Goal: Task Accomplishment & Management: Complete application form

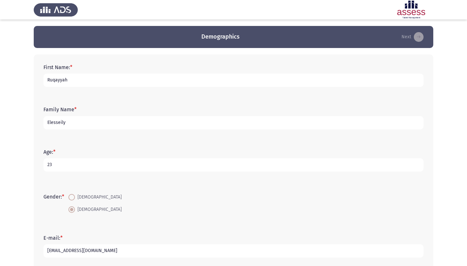
scroll to position [109, 0]
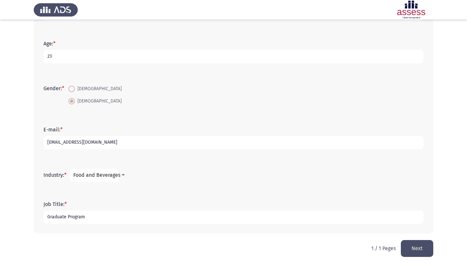
type input "Graduate Program"
click at [419, 250] on button "Next" at bounding box center [417, 248] width 32 height 17
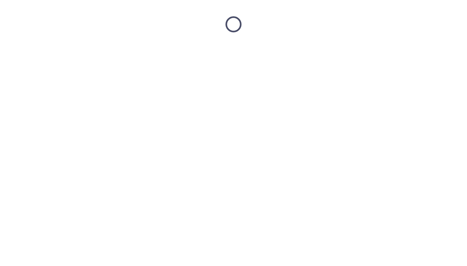
scroll to position [0, 0]
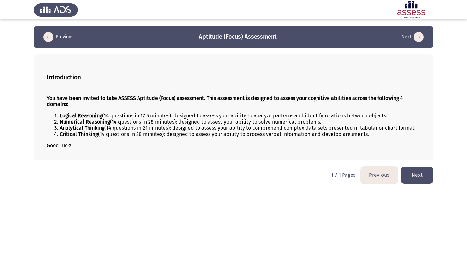
click at [406, 175] on button "Next" at bounding box center [417, 175] width 32 height 17
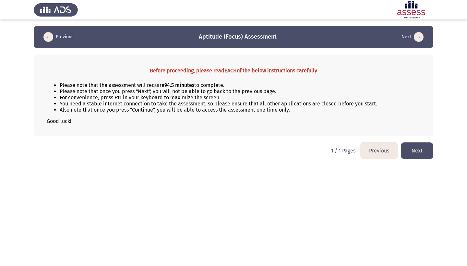
click at [410, 150] on button "Next" at bounding box center [417, 150] width 32 height 17
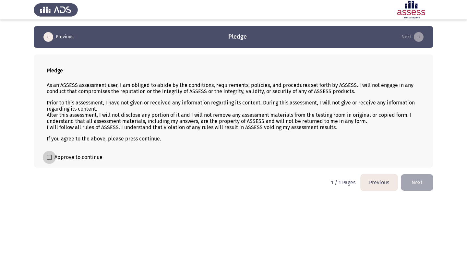
click at [50, 155] on label "Approve to continue" at bounding box center [75, 157] width 56 height 8
click at [49, 160] on input "Approve to continue" at bounding box center [49, 160] width 0 height 0
checkbox input "true"
click at [410, 180] on button "Next" at bounding box center [417, 182] width 32 height 17
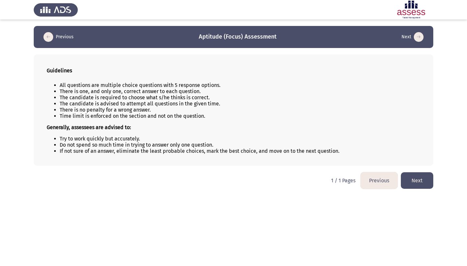
click at [417, 184] on button "Next" at bounding box center [417, 180] width 32 height 17
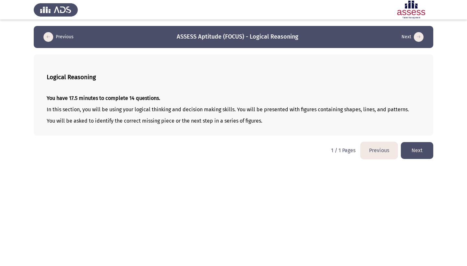
click at [417, 154] on button "Next" at bounding box center [417, 150] width 32 height 17
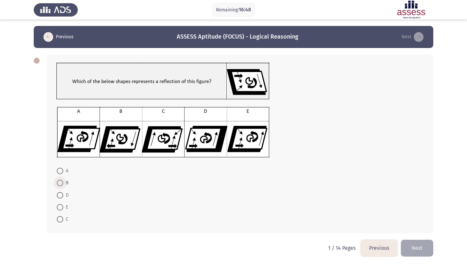
click at [59, 180] on label "B" at bounding box center [63, 183] width 12 height 8
click at [59, 180] on input "B" at bounding box center [60, 183] width 6 height 6
radio input "true"
click at [417, 245] on button "Next" at bounding box center [417, 247] width 32 height 17
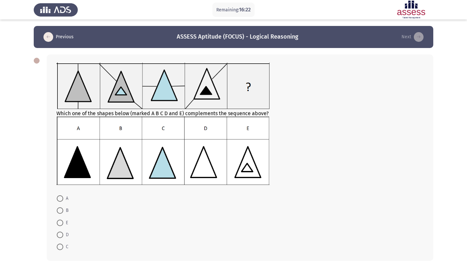
drag, startPoint x: 113, startPoint y: 117, endPoint x: 165, endPoint y: 114, distance: 51.3
click at [166, 114] on div "Which one of the shapes below (marked A B C D and E) complements the sequence a…" at bounding box center [239, 125] width 367 height 124
click at [165, 114] on div "Which one of the shapes below (marked A B C D and E) complements the sequence a…" at bounding box center [239, 125] width 367 height 124
drag, startPoint x: 163, startPoint y: 114, endPoint x: 136, endPoint y: 113, distance: 26.6
click at [136, 113] on div "Which one of the shapes below (marked A B C D and E) complements the sequence a…" at bounding box center [239, 125] width 367 height 124
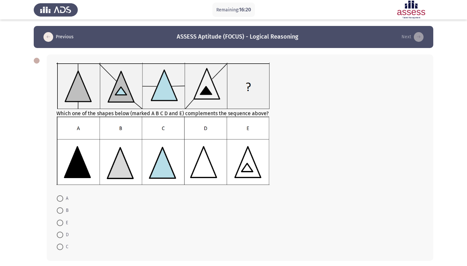
drag, startPoint x: 136, startPoint y: 113, endPoint x: 190, endPoint y: 113, distance: 54.1
click at [190, 113] on div "Which one of the shapes below (marked A B C D and E) complements the sequence a…" at bounding box center [239, 125] width 367 height 124
click at [59, 200] on span at bounding box center [60, 198] width 6 height 6
click at [59, 200] on input "A" at bounding box center [60, 198] width 6 height 6
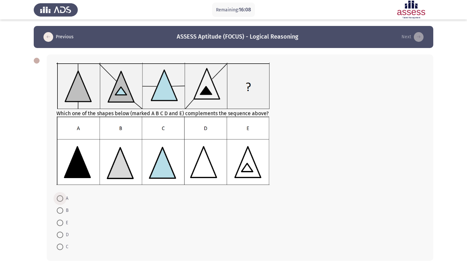
radio input "true"
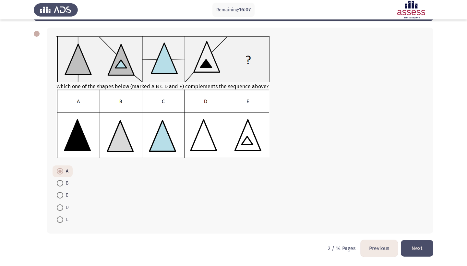
scroll to position [28, 0]
click at [419, 248] on button "Next" at bounding box center [417, 248] width 32 height 17
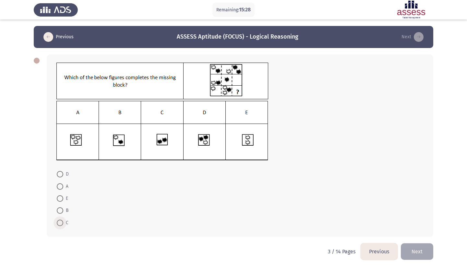
click at [62, 222] on span at bounding box center [60, 222] width 6 height 6
click at [62, 222] on input "C" at bounding box center [60, 222] width 6 height 6
radio input "true"
click at [416, 252] on button "Next" at bounding box center [417, 250] width 32 height 17
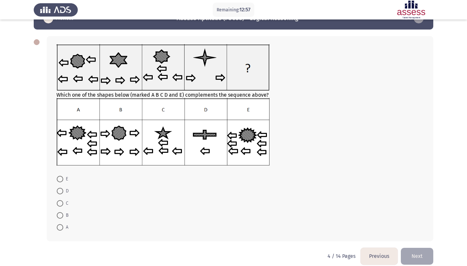
scroll to position [16, 0]
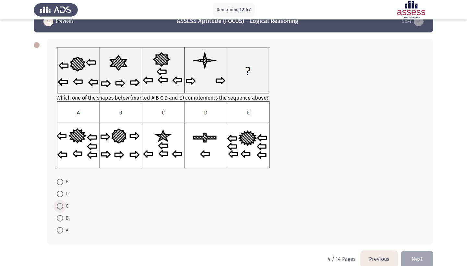
click at [62, 208] on span at bounding box center [60, 206] width 6 height 6
click at [62, 208] on input "C" at bounding box center [60, 206] width 6 height 6
radio input "true"
click at [408, 257] on button "Next" at bounding box center [417, 258] width 32 height 17
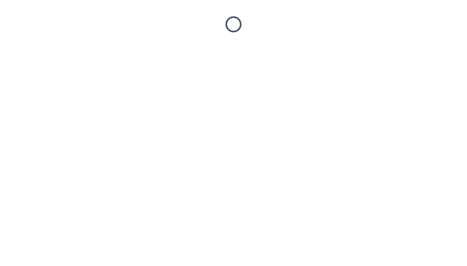
scroll to position [0, 0]
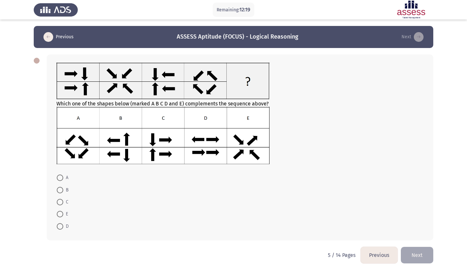
click at [132, 105] on div "Which one of the shapes below (marked A B C D and E) complements the sequence a…" at bounding box center [239, 114] width 367 height 103
click at [62, 228] on span at bounding box center [60, 226] width 6 height 6
click at [62, 228] on input "D" at bounding box center [60, 226] width 6 height 6
radio input "true"
click at [60, 227] on span at bounding box center [59, 225] width 3 height 3
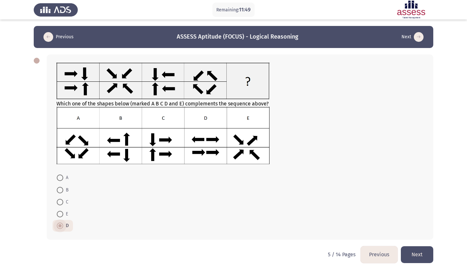
click at [60, 227] on input "D" at bounding box center [60, 225] width 6 height 6
click at [60, 205] on span at bounding box center [60, 202] width 6 height 6
click at [60, 205] on input "C" at bounding box center [60, 202] width 6 height 6
radio input "true"
click at [413, 254] on button "Next" at bounding box center [417, 254] width 32 height 17
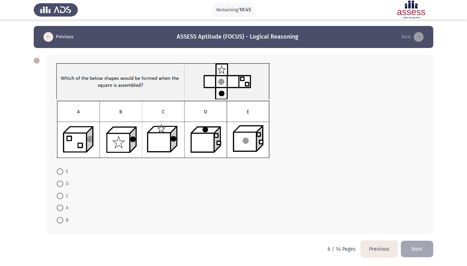
click at [61, 174] on span at bounding box center [60, 171] width 6 height 6
click at [61, 174] on input "E" at bounding box center [60, 171] width 6 height 6
radio input "true"
click at [425, 249] on button "Next" at bounding box center [417, 248] width 32 height 17
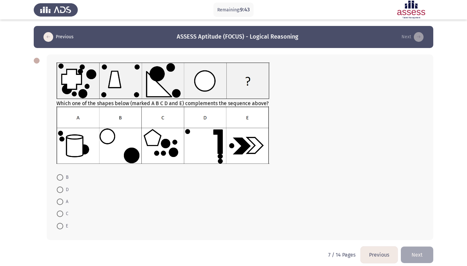
click at [63, 191] on span at bounding box center [60, 189] width 6 height 6
click at [63, 191] on input "D" at bounding box center [60, 189] width 6 height 6
radio input "true"
click at [431, 256] on button "Next" at bounding box center [417, 254] width 32 height 17
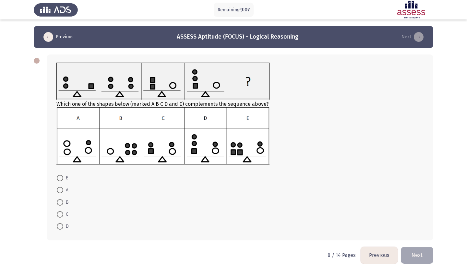
click at [60, 203] on span at bounding box center [60, 202] width 6 height 6
click at [60, 203] on input "B" at bounding box center [60, 202] width 6 height 6
radio input "true"
click at [425, 259] on button "Next" at bounding box center [417, 254] width 32 height 17
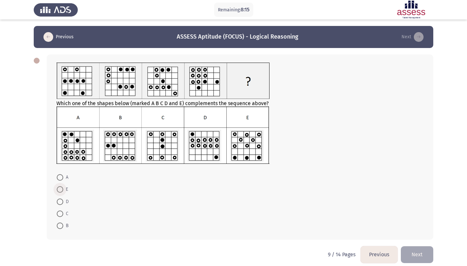
click at [63, 188] on span at bounding box center [60, 189] width 6 height 6
click at [63, 188] on input "E" at bounding box center [60, 189] width 6 height 6
radio input "true"
click at [416, 254] on button "Next" at bounding box center [417, 254] width 32 height 17
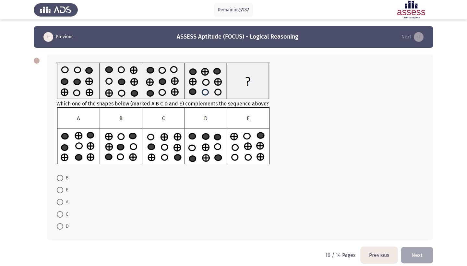
click at [62, 217] on span at bounding box center [60, 214] width 6 height 6
click at [62, 217] on input "C" at bounding box center [60, 214] width 6 height 6
radio input "true"
click at [416, 256] on button "Next" at bounding box center [417, 254] width 32 height 17
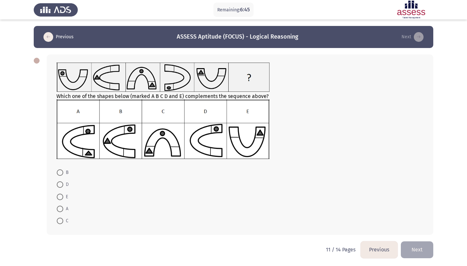
click at [58, 207] on span at bounding box center [60, 209] width 6 height 6
click at [58, 207] on input "A" at bounding box center [60, 209] width 6 height 6
radio input "true"
click at [423, 250] on button "Next" at bounding box center [417, 249] width 32 height 17
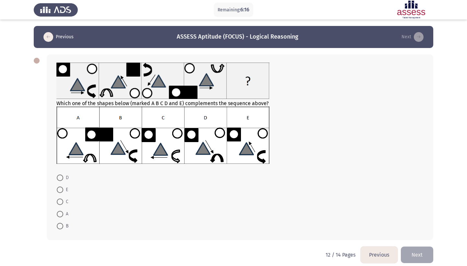
click at [293, 191] on form "D E C A B" at bounding box center [239, 201] width 367 height 61
click at [59, 179] on span at bounding box center [60, 177] width 6 height 6
click at [59, 179] on input "D" at bounding box center [60, 177] width 6 height 6
radio input "true"
click at [422, 264] on html "Remaining: 5:57 Previous ASSESS Aptitude (FOCUS) - Logical Reasoning Next Which…" at bounding box center [233, 136] width 467 height 272
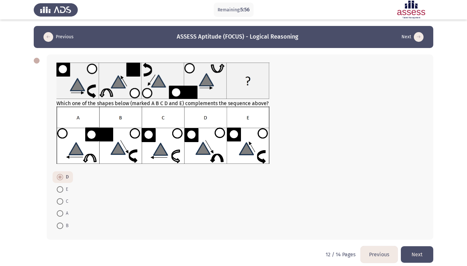
click at [420, 258] on button "Next" at bounding box center [417, 254] width 32 height 17
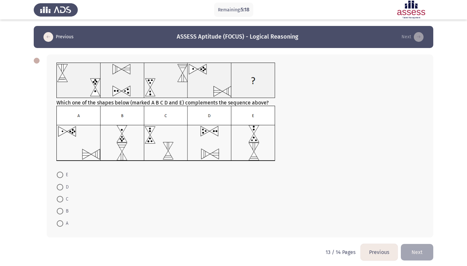
click at [62, 205] on mat-radio-button "B" at bounding box center [63, 211] width 20 height 12
click at [61, 213] on span at bounding box center [60, 211] width 6 height 6
click at [61, 213] on input "B" at bounding box center [60, 211] width 6 height 6
radio input "true"
click at [423, 251] on button "Next" at bounding box center [417, 251] width 32 height 17
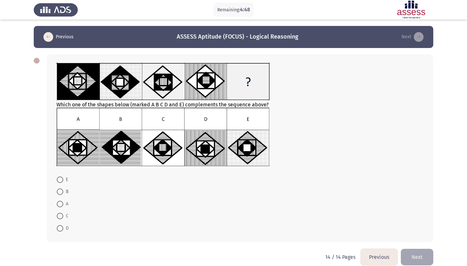
click at [60, 207] on span at bounding box center [60, 204] width 6 height 6
click at [60, 207] on input "A" at bounding box center [60, 204] width 6 height 6
radio input "true"
click at [421, 261] on button "Next" at bounding box center [417, 256] width 32 height 17
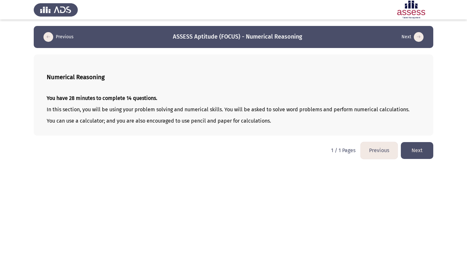
click at [422, 147] on button "Next" at bounding box center [417, 150] width 32 height 17
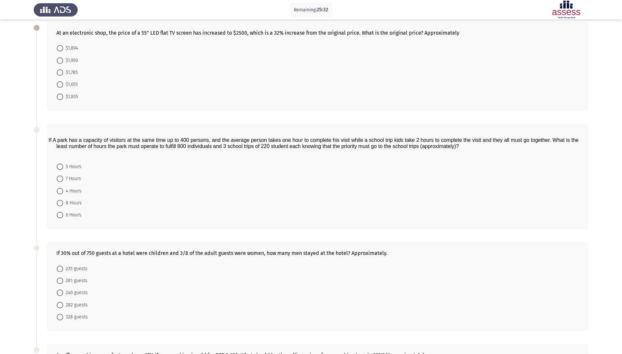
scroll to position [30, 0]
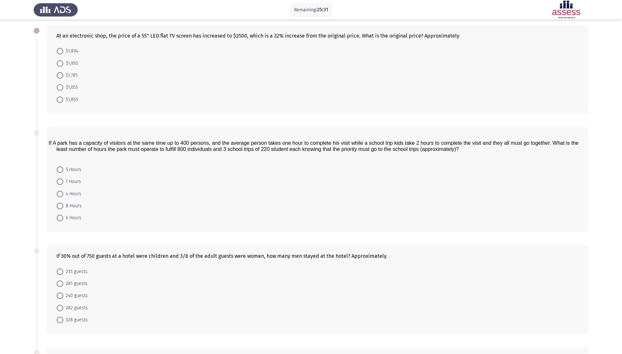
click at [57, 51] on span at bounding box center [60, 51] width 6 height 6
click at [57, 51] on input "$1,894" at bounding box center [60, 51] width 6 height 6
radio input "true"
click at [54, 214] on mat-radio-button "6 Hours" at bounding box center [69, 218] width 33 height 12
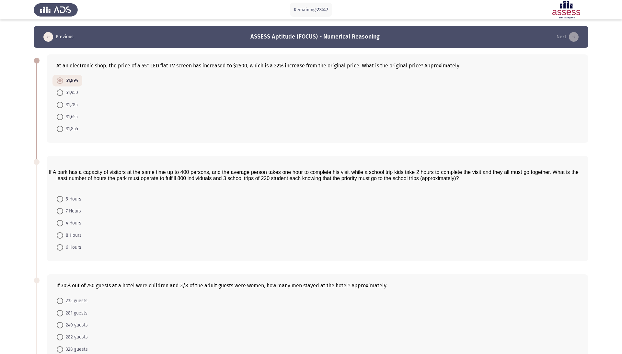
scroll to position [0, 0]
click at [63, 247] on span at bounding box center [60, 247] width 6 height 6
click at [63, 247] on input "6 Hours" at bounding box center [60, 247] width 6 height 6
radio input "true"
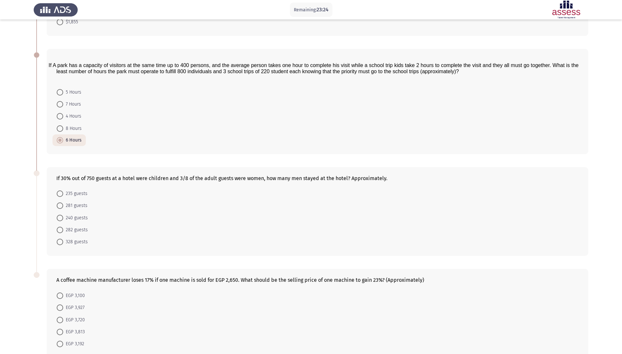
scroll to position [107, 0]
click at [61, 231] on mat-radio-button "282 guests" at bounding box center [73, 230] width 40 height 12
click at [60, 239] on span at bounding box center [60, 242] width 6 height 6
click at [60, 239] on input "328 guests" at bounding box center [60, 242] width 6 height 6
radio input "true"
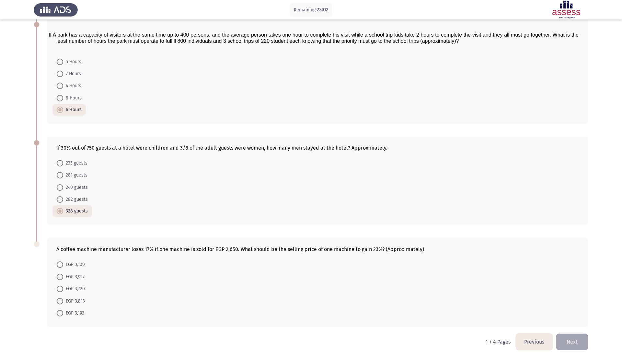
scroll to position [137, 0]
click at [58, 265] on label "EGP 3,927" at bounding box center [71, 278] width 28 height 8
click at [58, 265] on input "EGP 3,927" at bounding box center [60, 278] width 6 height 6
radio input "true"
click at [466, 265] on button "Next" at bounding box center [572, 342] width 32 height 17
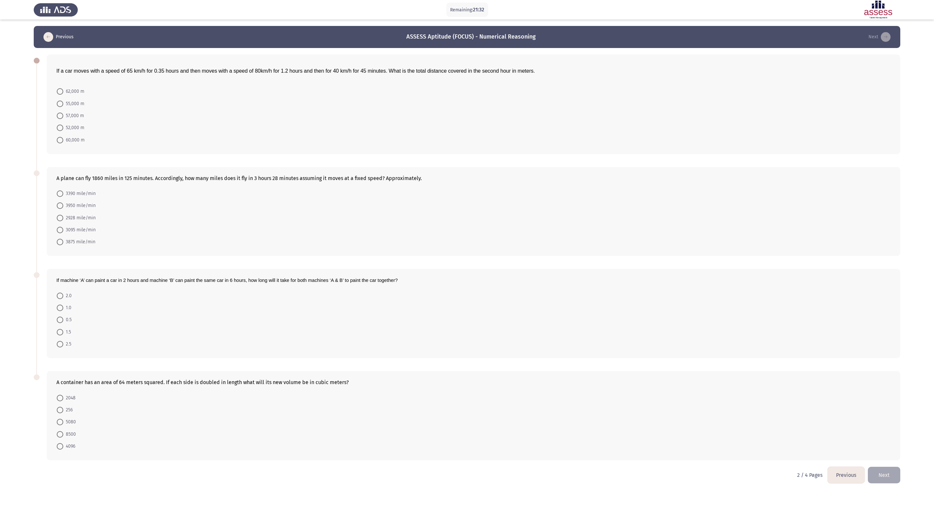
scroll to position [0, 0]
click at [60, 233] on span at bounding box center [60, 230] width 6 height 6
click at [60, 233] on input "3095 mile/min" at bounding box center [60, 230] width 6 height 6
radio input "true"
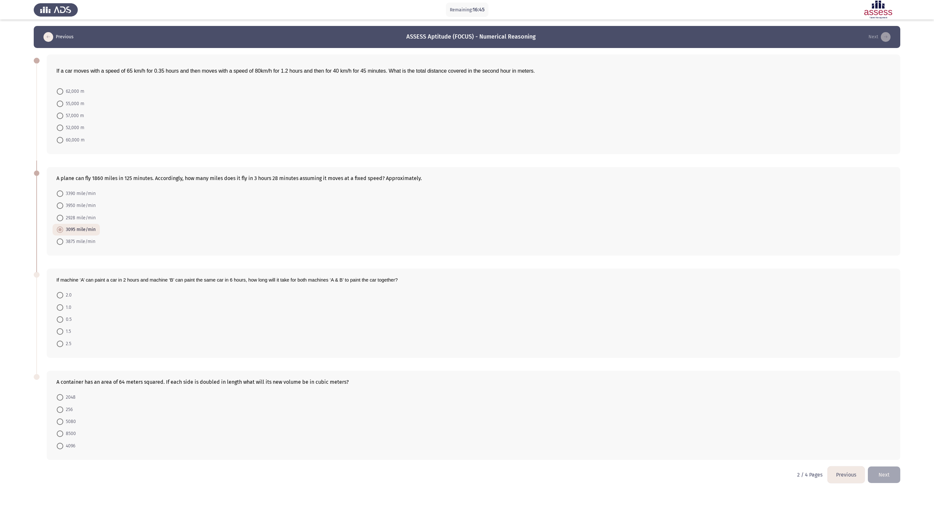
click at [60, 88] on span at bounding box center [60, 91] width 6 height 6
click at [60, 88] on input "62,000 m" at bounding box center [60, 91] width 6 height 6
radio input "true"
click at [61, 265] on span at bounding box center [60, 331] width 6 height 6
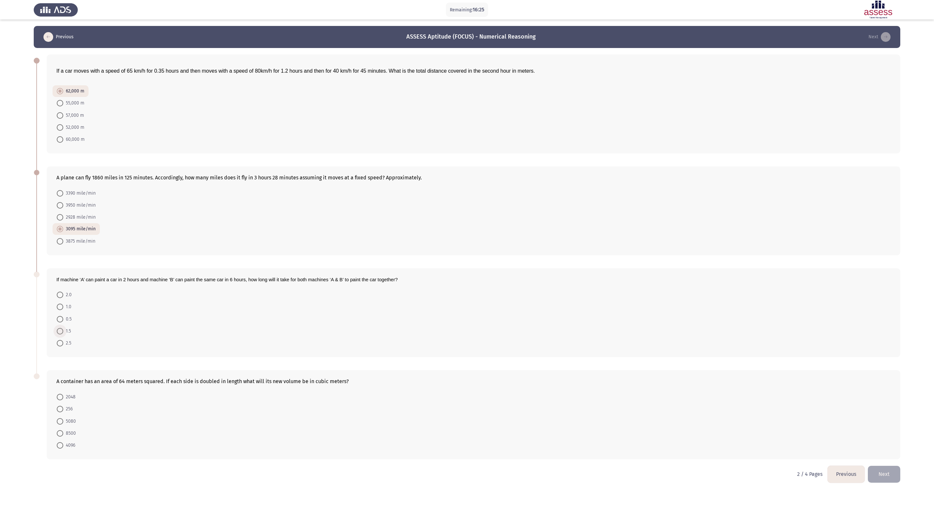
click at [61, 265] on input "1.5" at bounding box center [60, 331] width 6 height 6
radio input "true"
click at [57, 265] on span at bounding box center [60, 444] width 6 height 6
click at [57, 265] on input "4096" at bounding box center [60, 444] width 6 height 6
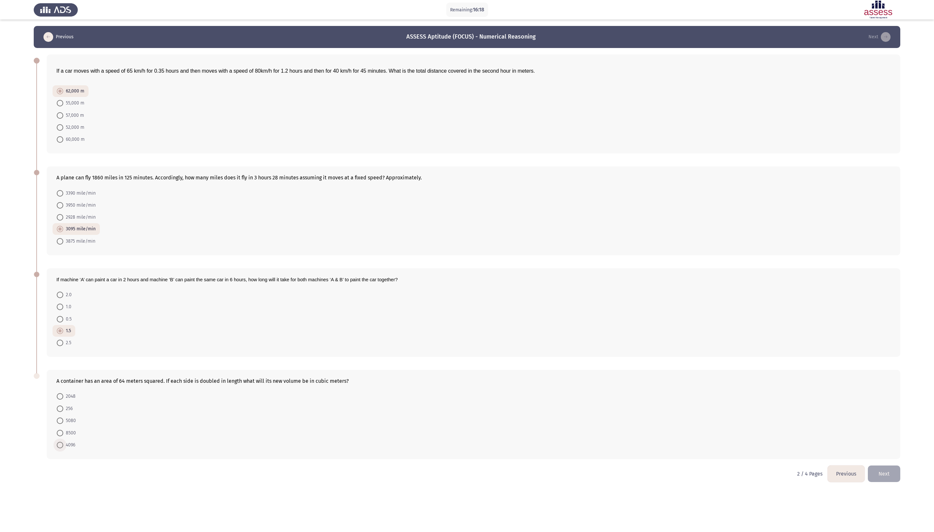
radio input "true"
click at [466, 265] on button "Next" at bounding box center [883, 473] width 32 height 17
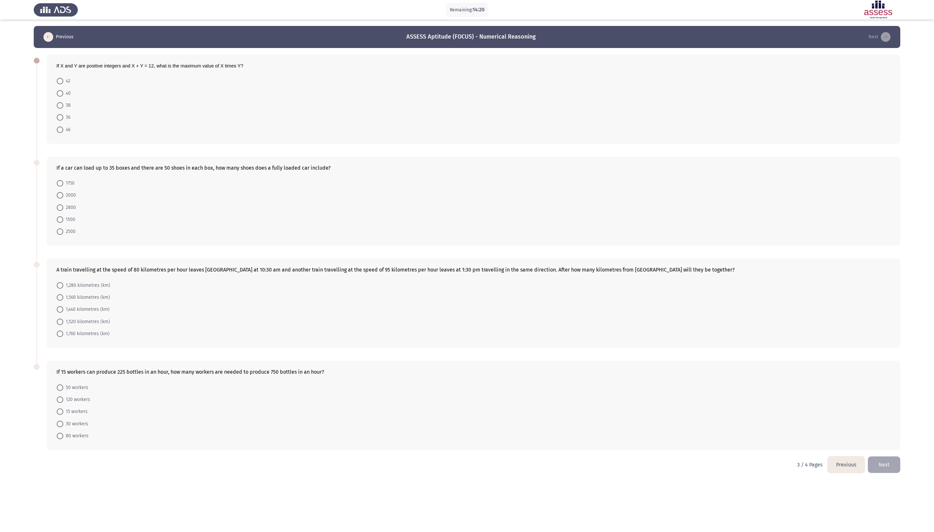
click at [57, 121] on span at bounding box center [60, 117] width 6 height 6
click at [57, 121] on input "36" at bounding box center [60, 117] width 6 height 6
radio input "true"
click at [63, 186] on span at bounding box center [60, 183] width 6 height 6
click at [63, 186] on input "1750" at bounding box center [60, 183] width 6 height 6
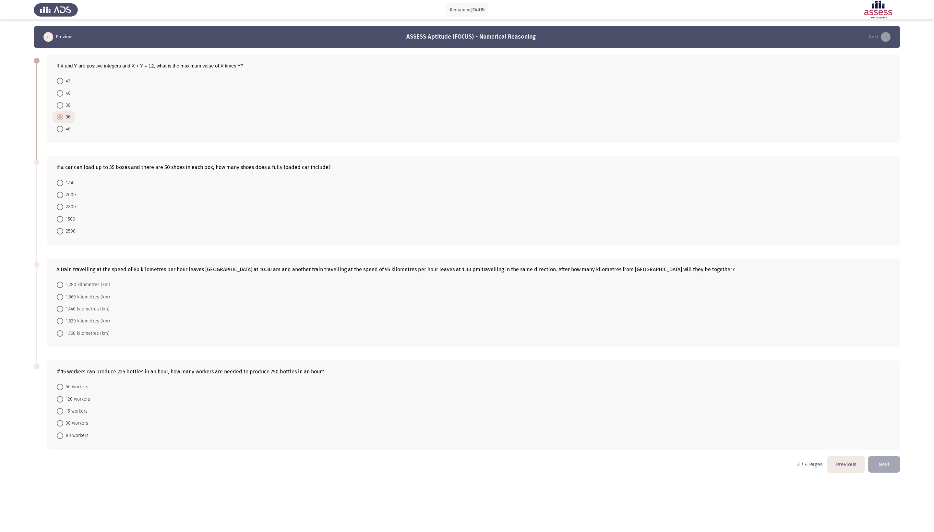
radio input "true"
click at [63, 265] on span at bounding box center [60, 386] width 6 height 6
click at [63, 265] on input "50 workers" at bounding box center [60, 386] width 6 height 6
radio input "true"
click at [60, 265] on span at bounding box center [60, 320] width 6 height 6
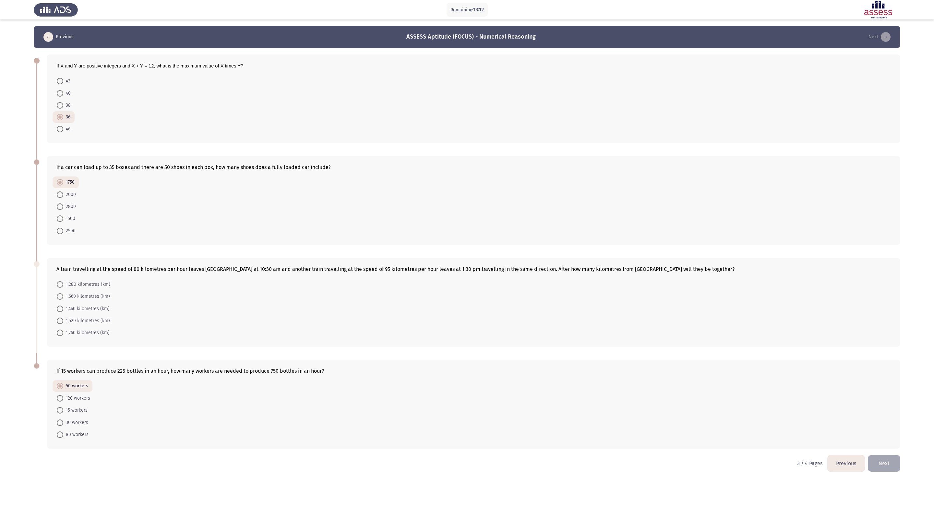
click at [60, 265] on input "1,520 kilometres (km)" at bounding box center [60, 320] width 6 height 6
radio input "true"
click at [466, 265] on button "Next" at bounding box center [883, 462] width 32 height 17
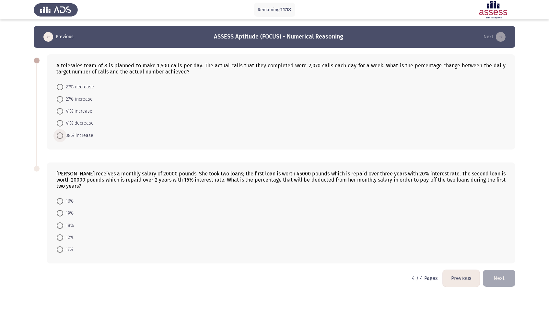
click at [59, 136] on span at bounding box center [60, 136] width 6 height 6
click at [59, 136] on input "38% increase" at bounding box center [60, 136] width 6 height 6
radio input "true"
click at [60, 200] on span at bounding box center [60, 201] width 6 height 6
click at [60, 200] on input "16%" at bounding box center [60, 201] width 6 height 6
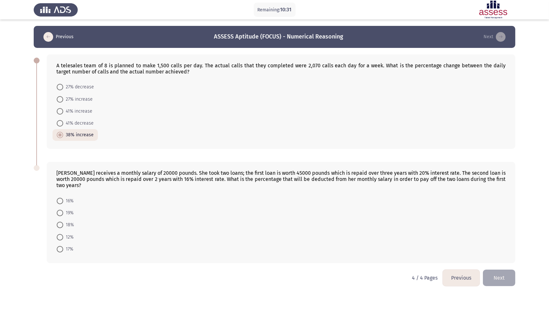
radio input "true"
click at [466, 265] on button "Next" at bounding box center [499, 278] width 32 height 17
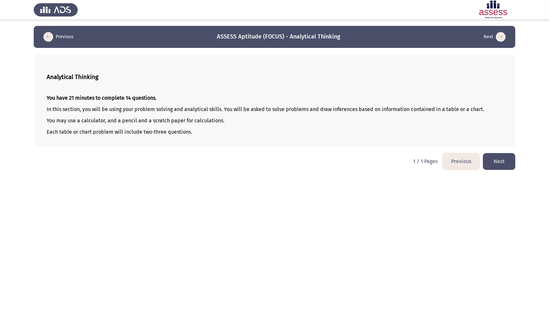
click at [466, 164] on button "Next" at bounding box center [499, 161] width 32 height 17
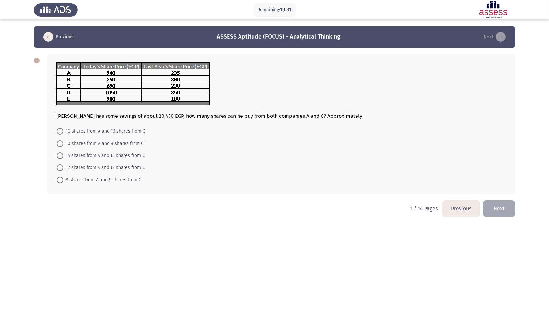
click at [60, 135] on span at bounding box center [60, 131] width 6 height 6
click at [60, 135] on input "10 shares from A and 16 shares from C" at bounding box center [60, 131] width 6 height 6
radio input "true"
click at [466, 212] on button "Next" at bounding box center [499, 208] width 32 height 17
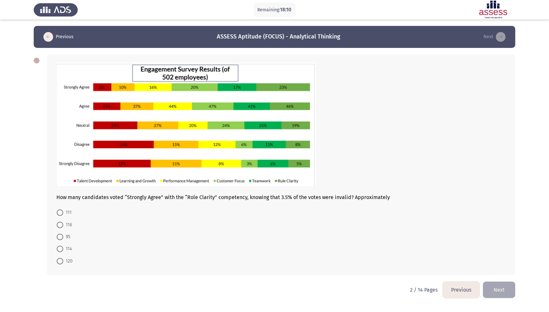
click at [60, 216] on span at bounding box center [60, 213] width 6 height 6
click at [60, 216] on input "111" at bounding box center [60, 213] width 6 height 6
radio input "true"
click at [466, 265] on button "Next" at bounding box center [499, 289] width 32 height 17
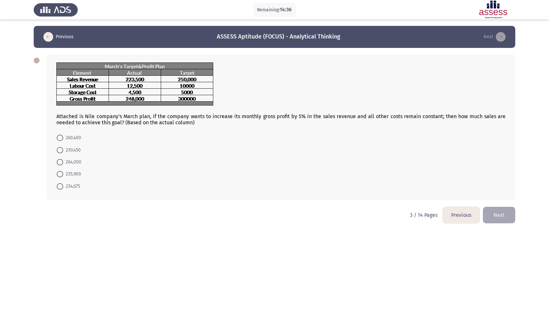
click at [60, 165] on span at bounding box center [60, 162] width 6 height 6
click at [60, 165] on input "264,000" at bounding box center [60, 162] width 6 height 6
radio input "true"
click at [466, 214] on button "Next" at bounding box center [499, 214] width 32 height 17
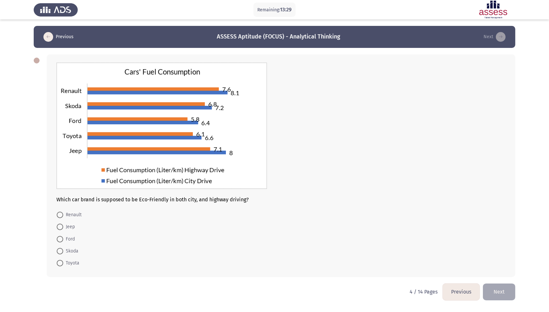
click at [60, 241] on span at bounding box center [60, 239] width 6 height 6
click at [60, 241] on input "Ford" at bounding box center [60, 239] width 6 height 6
radio input "true"
click at [466, 265] on button "Next" at bounding box center [499, 292] width 32 height 17
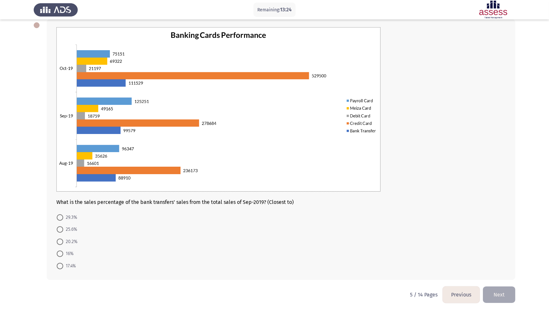
scroll to position [36, 0]
drag, startPoint x: 329, startPoint y: 312, endPoint x: 118, endPoint y: 184, distance: 246.7
click at [118, 184] on html "Remaining: 12:55 Previous ASSESS Aptitude (FOCUS) - Analytical Thinking Next Wh…" at bounding box center [274, 138] width 549 height 348
click at [60, 265] on span at bounding box center [60, 266] width 6 height 6
click at [60, 265] on input "17.4%" at bounding box center [60, 266] width 6 height 6
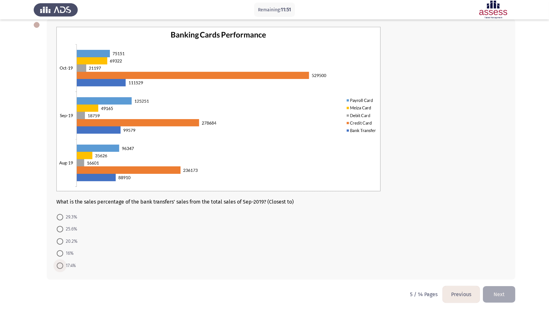
radio input "true"
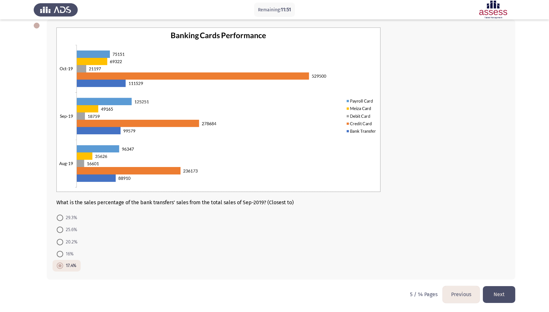
click at [466, 265] on button "Next" at bounding box center [499, 295] width 32 height 17
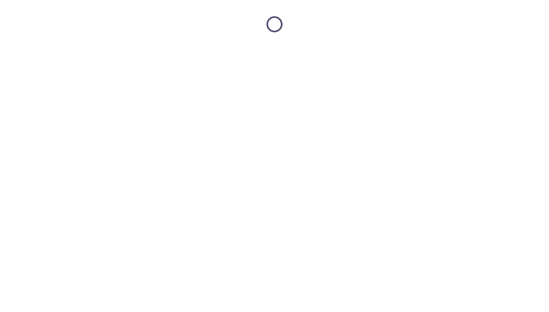
scroll to position [0, 0]
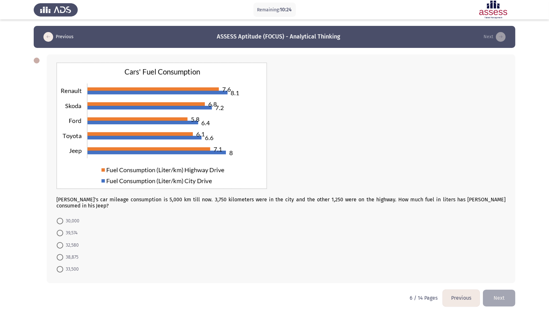
click at [58, 254] on span at bounding box center [60, 257] width 6 height 6
click at [58, 254] on input "38,875" at bounding box center [60, 257] width 6 height 6
radio input "true"
click at [466, 265] on button "Next" at bounding box center [499, 298] width 32 height 17
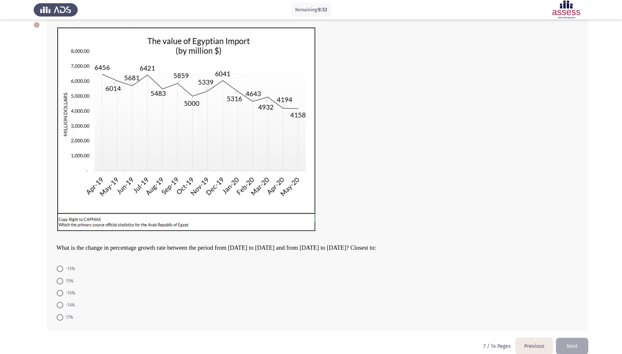
scroll to position [38, 0]
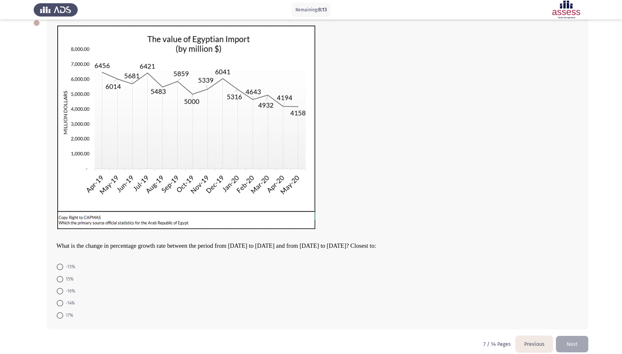
click at [62, 265] on span at bounding box center [60, 291] width 6 height 6
click at [62, 265] on input "-16%" at bounding box center [60, 291] width 6 height 6
radio input "true"
click at [466, 265] on button "Next" at bounding box center [572, 343] width 32 height 17
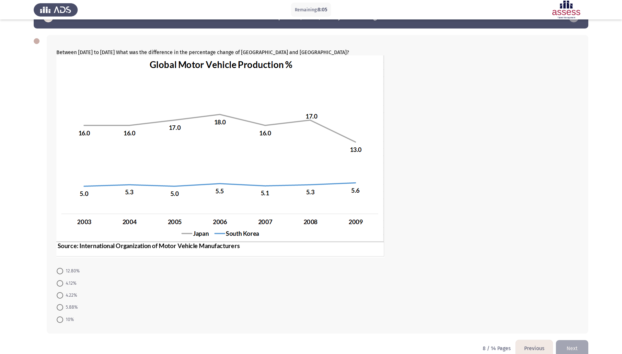
scroll to position [23, 0]
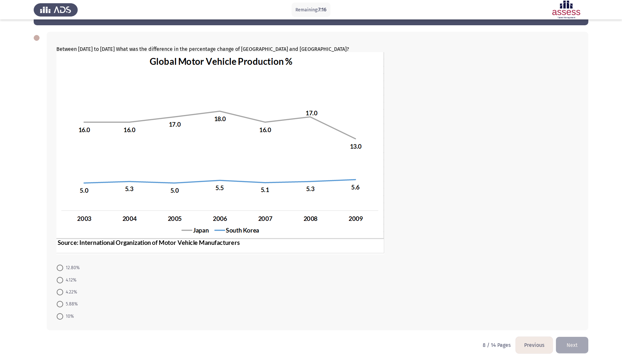
click at [61, 265] on span at bounding box center [60, 280] width 6 height 6
click at [61, 265] on input "4.12%" at bounding box center [60, 280] width 6 height 6
radio input "true"
click at [466, 265] on button "Next" at bounding box center [572, 344] width 32 height 17
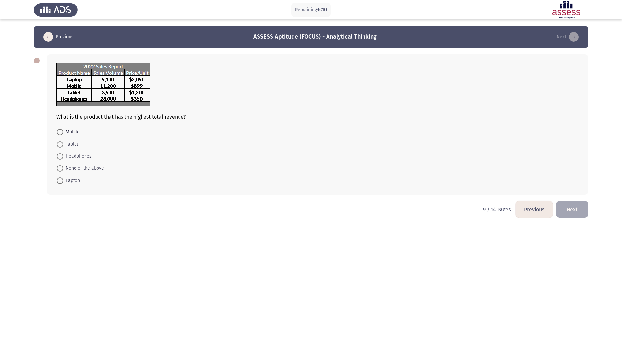
click at [61, 177] on label "Laptop" at bounding box center [68, 181] width 23 height 8
click at [61, 178] on input "Laptop" at bounding box center [60, 181] width 6 height 6
radio input "true"
click at [466, 214] on button "Next" at bounding box center [572, 209] width 32 height 17
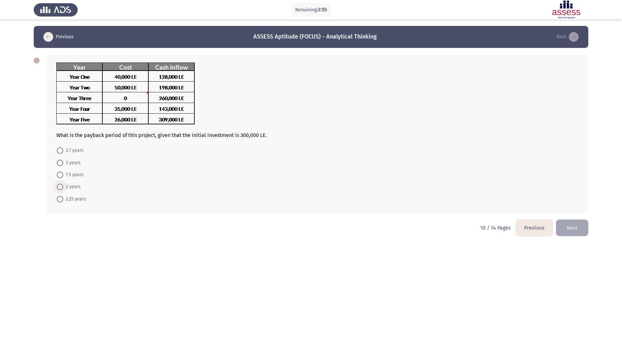
click at [61, 185] on span at bounding box center [60, 187] width 6 height 6
click at [61, 185] on input "2 years" at bounding box center [60, 187] width 6 height 6
radio input "true"
click at [466, 228] on button "Next" at bounding box center [572, 227] width 32 height 17
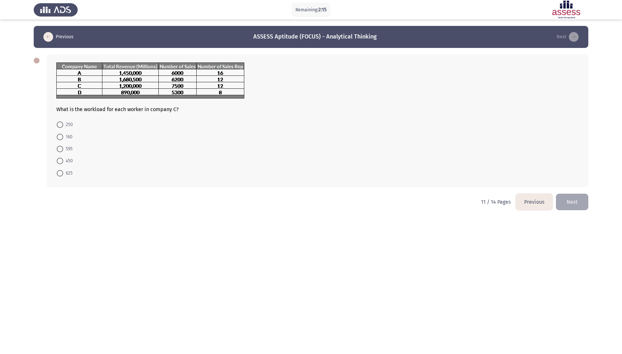
click at [60, 170] on span at bounding box center [60, 173] width 6 height 6
click at [60, 170] on input "625" at bounding box center [60, 173] width 6 height 6
radio input "true"
click at [466, 194] on button "Next" at bounding box center [572, 201] width 32 height 17
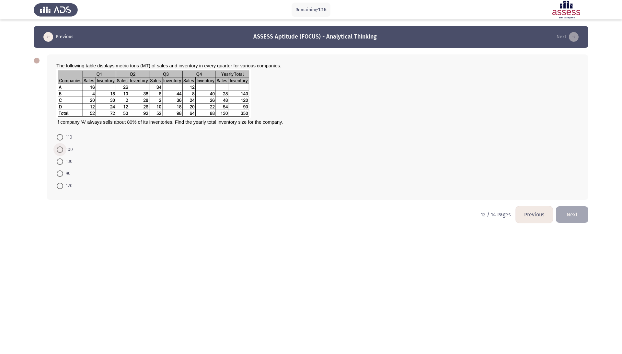
click at [64, 147] on span "100" at bounding box center [68, 150] width 10 height 8
click at [63, 147] on input "100" at bounding box center [60, 150] width 6 height 6
radio input "true"
click at [466, 213] on button "Next" at bounding box center [572, 214] width 32 height 17
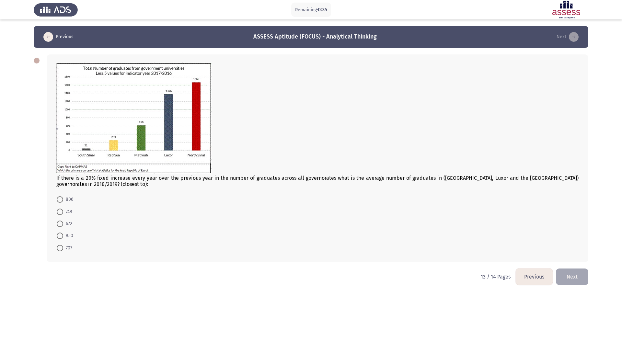
click at [60, 213] on span at bounding box center [60, 212] width 6 height 6
click at [60, 213] on input "748" at bounding box center [60, 212] width 6 height 6
radio input "true"
click at [466, 265] on button "Next" at bounding box center [572, 276] width 32 height 17
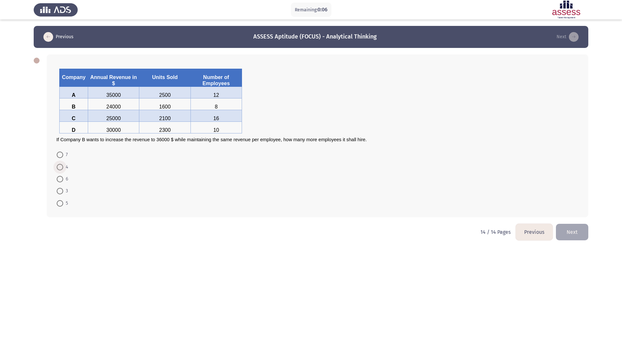
click at [61, 164] on span at bounding box center [60, 167] width 6 height 6
click at [61, 164] on input "4" at bounding box center [60, 167] width 6 height 6
radio input "true"
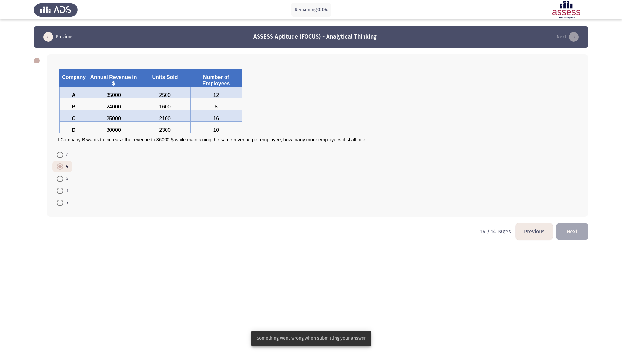
click at [466, 227] on button "Next" at bounding box center [572, 231] width 32 height 17
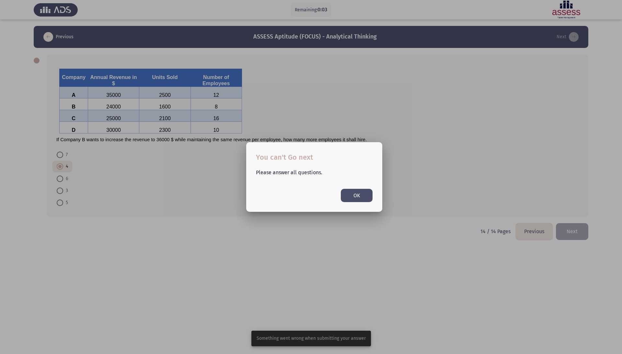
click at [362, 197] on button "OK" at bounding box center [357, 195] width 32 height 13
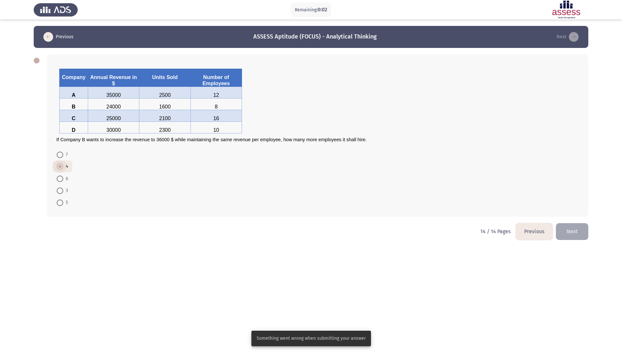
click at [61, 167] on span at bounding box center [60, 166] width 6 height 6
click at [61, 167] on input "4" at bounding box center [60, 166] width 6 height 6
click at [61, 167] on span at bounding box center [60, 166] width 6 height 6
click at [61, 167] on input "4" at bounding box center [60, 166] width 6 height 6
click at [61, 167] on span at bounding box center [60, 166] width 6 height 6
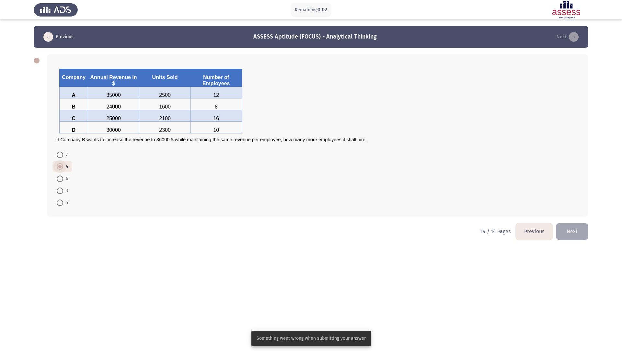
click at [61, 167] on input "4" at bounding box center [60, 166] width 6 height 6
click at [61, 167] on span at bounding box center [60, 166] width 6 height 6
click at [61, 167] on input "4" at bounding box center [60, 166] width 6 height 6
click at [61, 167] on span at bounding box center [60, 166] width 6 height 6
click at [61, 167] on input "4" at bounding box center [60, 166] width 6 height 6
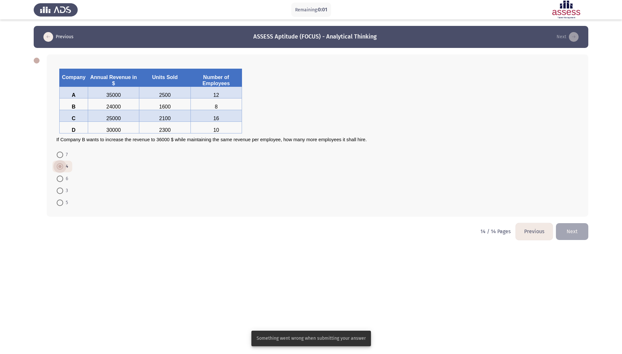
click at [61, 167] on span at bounding box center [60, 166] width 6 height 6
click at [61, 167] on input "4" at bounding box center [60, 166] width 6 height 6
click at [61, 167] on span at bounding box center [60, 166] width 6 height 6
click at [61, 167] on input "4" at bounding box center [60, 166] width 6 height 6
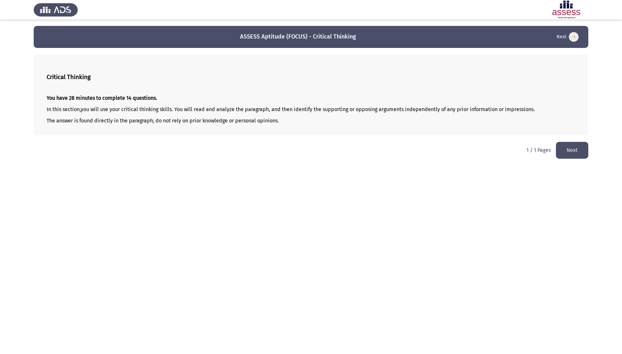
click at [466, 151] on button "Next" at bounding box center [572, 150] width 32 height 17
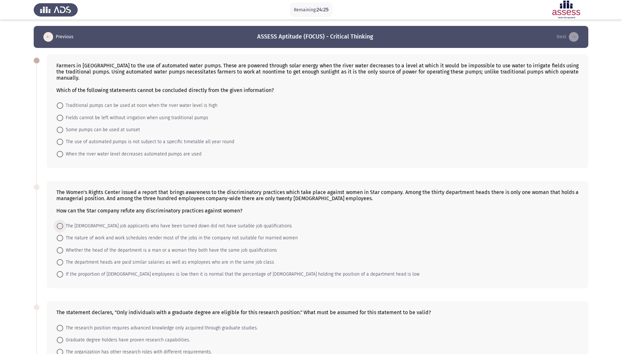
click at [57, 223] on span at bounding box center [60, 226] width 6 height 6
click at [57, 223] on input "The [DEMOGRAPHIC_DATA] job applicants who have been turned down did not have su…" at bounding box center [60, 226] width 6 height 6
radio input "true"
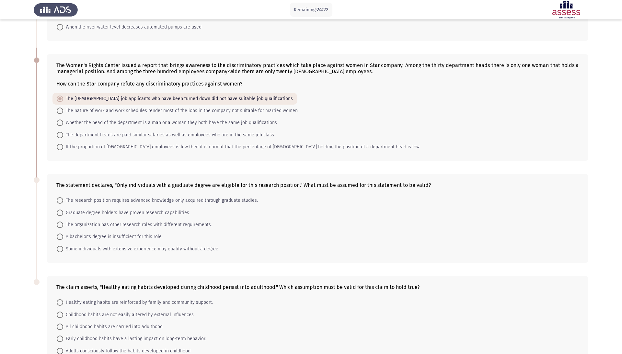
scroll to position [129, 0]
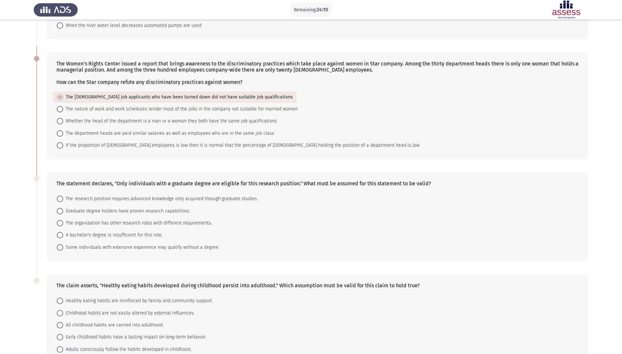
click at [59, 232] on span at bounding box center [60, 235] width 6 height 6
click at [59, 232] on input "A bachelor's degree is insufficient for this role." at bounding box center [60, 235] width 6 height 6
radio input "true"
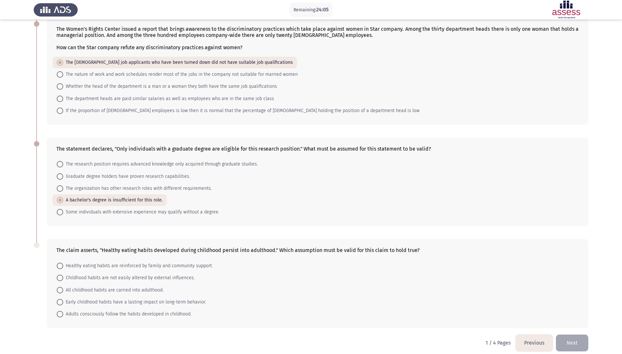
scroll to position [163, 0]
click at [58, 265] on span at bounding box center [60, 279] width 6 height 6
click at [58, 265] on input "Childhood habits are not easily altered by external influences." at bounding box center [60, 279] width 6 height 6
radio input "true"
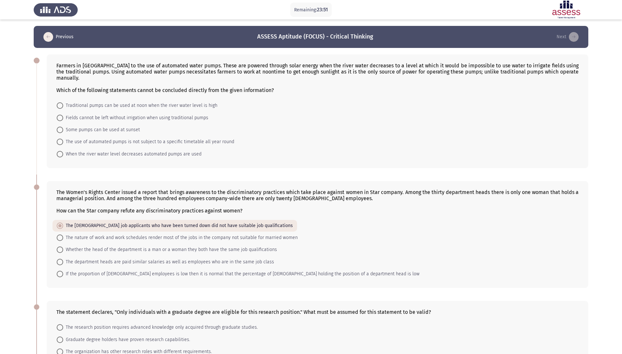
scroll to position [0, 0]
click at [61, 128] on span at bounding box center [60, 130] width 6 height 6
click at [61, 128] on input "Some pumps can be used at sunset" at bounding box center [60, 130] width 6 height 6
radio input "true"
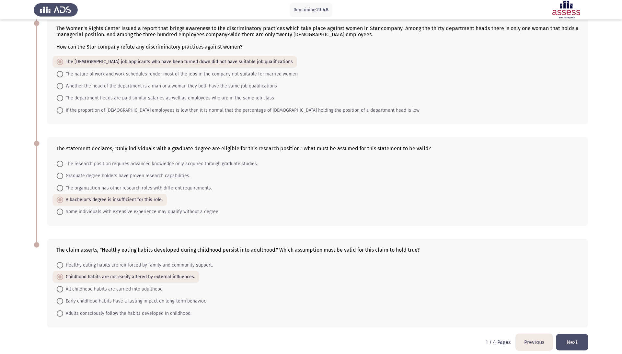
scroll to position [163, 0]
click at [466, 265] on button "Next" at bounding box center [572, 343] width 32 height 17
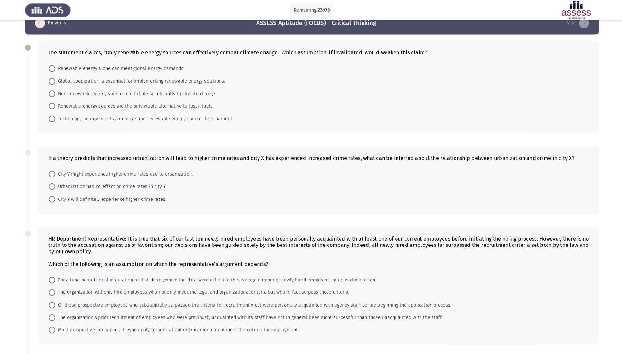
scroll to position [9, 0]
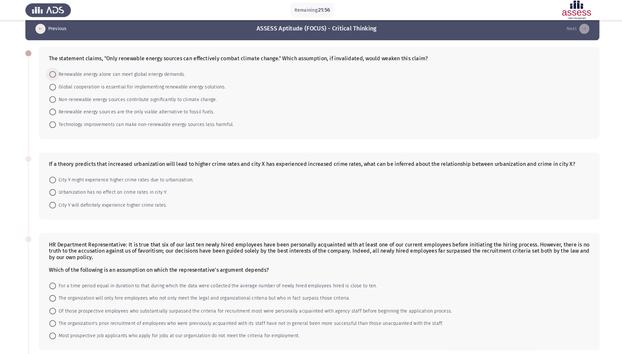
click at [63, 72] on span "Renewable energy alone can meet global energy demands." at bounding box center [125, 72] width 125 height 8
click at [58, 72] on input "Renewable energy alone can meet global energy demands." at bounding box center [60, 72] width 6 height 6
radio input "true"
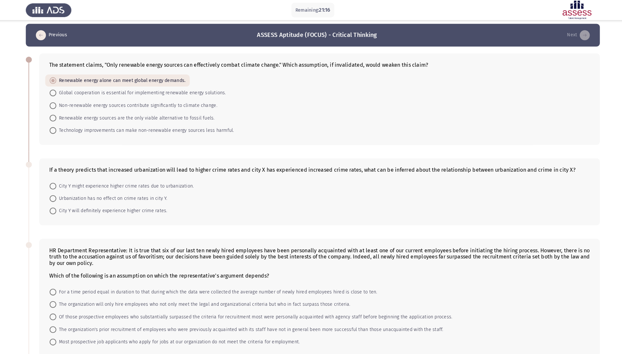
scroll to position [0, 0]
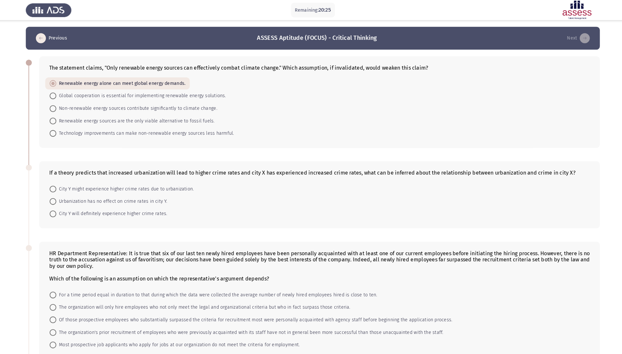
click at [57, 130] on span at bounding box center [60, 129] width 6 height 6
click at [57, 130] on input "Technology improvements can make non-renewable energy sources less harmful." at bounding box center [60, 129] width 6 height 6
radio input "true"
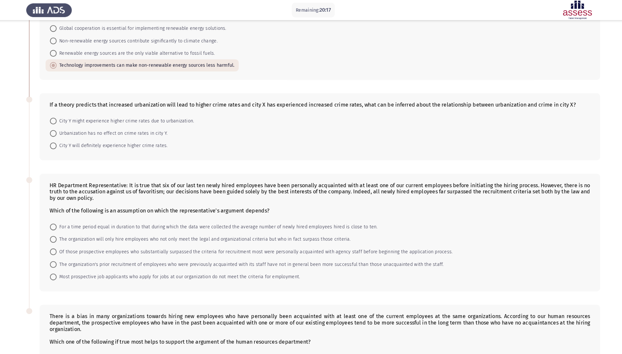
scroll to position [65, 0]
click at [57, 118] on span at bounding box center [60, 118] width 6 height 6
click at [57, 118] on input "City Y might experience higher crime rates due to urbanization." at bounding box center [60, 118] width 6 height 6
radio input "true"
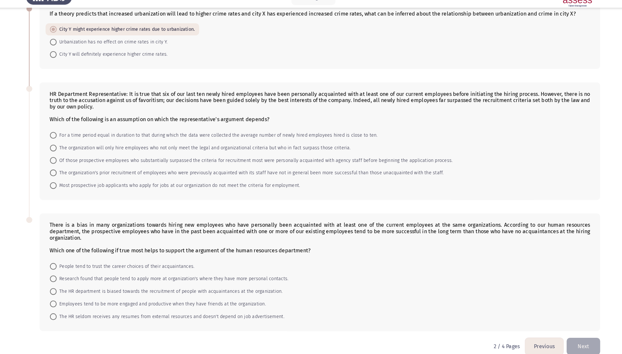
scroll to position [142, 0]
click at [57, 61] on span at bounding box center [60, 64] width 6 height 6
click at [57, 61] on input "City Y will definitely experience higher crime rates." at bounding box center [60, 64] width 6 height 6
radio input "true"
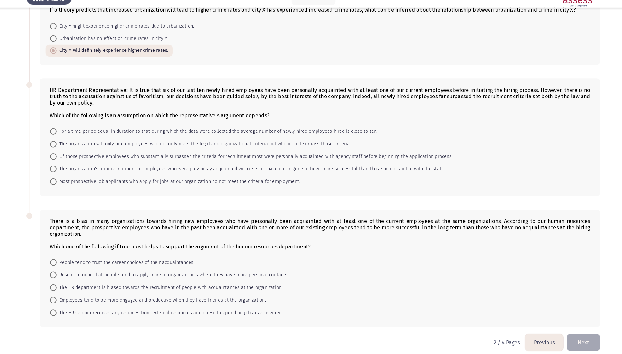
scroll to position [146, 0]
click at [88, 121] on div "Which of the following is an assumption on which the representative's argument …" at bounding box center [317, 124] width 523 height 6
click at [53, 181] on mat-radio-button "Most prospective job applicants who apply for jobs at our organization do not m…" at bounding box center [178, 187] width 250 height 12
click at [57, 184] on span at bounding box center [60, 187] width 6 height 6
click at [57, 184] on input "Most prospective job applicants who apply for jobs at our organization do not m…" at bounding box center [60, 187] width 6 height 6
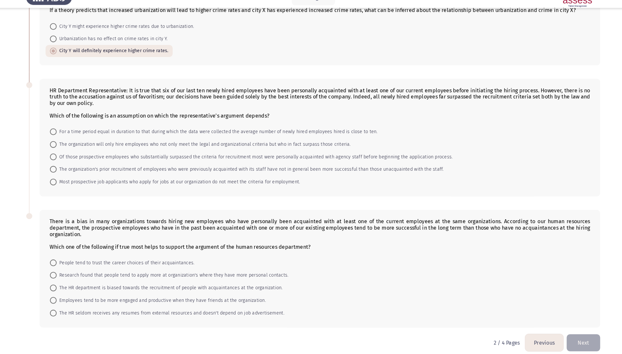
radio input "true"
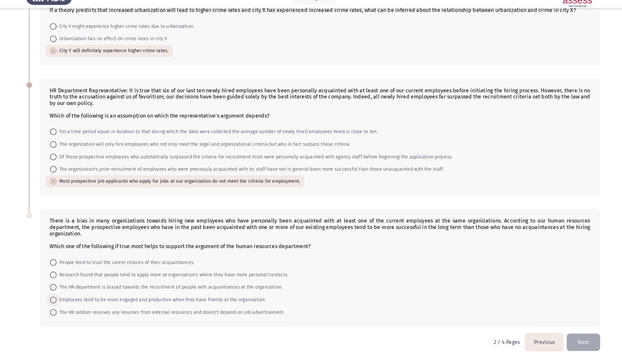
click at [57, 265] on span at bounding box center [60, 302] width 6 height 6
click at [57, 265] on input "Employees tend to be more engaged and productive when they have friends at the …" at bounding box center [60, 302] width 6 height 6
radio input "true"
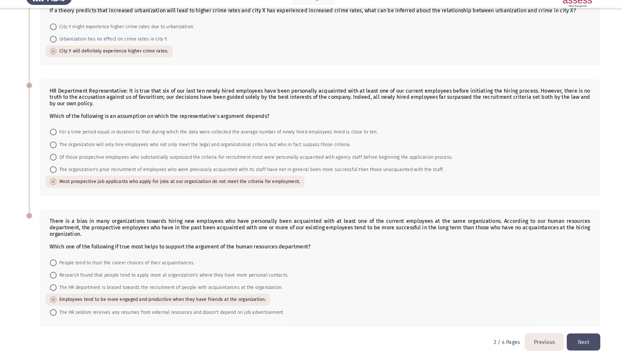
click at [466, 265] on button "Next" at bounding box center [572, 342] width 32 height 17
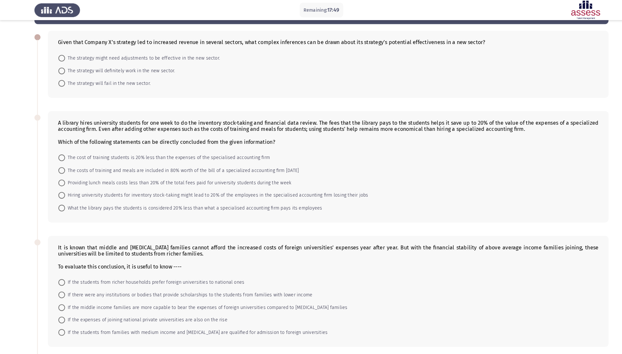
scroll to position [21, 0]
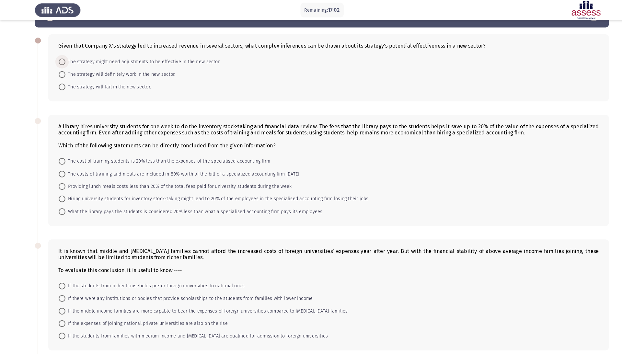
click at [62, 60] on span at bounding box center [60, 59] width 6 height 6
click at [62, 60] on input "The strategy might need adjustments to be effective in the new sector." at bounding box center [60, 59] width 6 height 6
radio input "true"
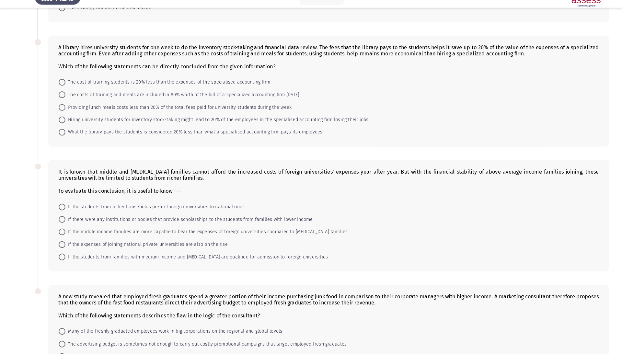
scroll to position [88, 0]
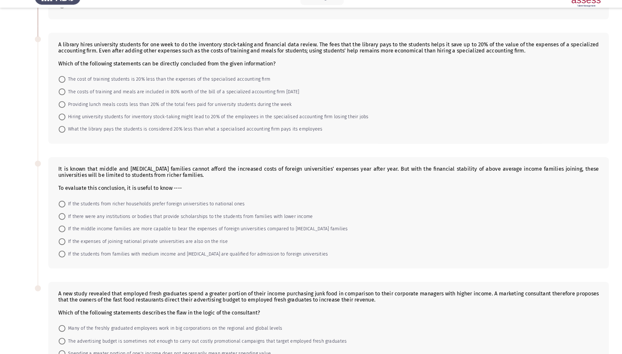
click at [62, 86] on span at bounding box center [60, 89] width 6 height 6
click at [62, 86] on input "The cost of training students is 20% less than the expenses of the specialised …" at bounding box center [60, 89] width 6 height 6
radio input "true"
click at [56, 131] on mat-radio-button "What the library pays the students is considered 20% less than what a specialis…" at bounding box center [185, 137] width 264 height 12
click at [65, 133] on span "What the library pays the students is considered 20% less than what a specialis…" at bounding box center [187, 137] width 249 height 8
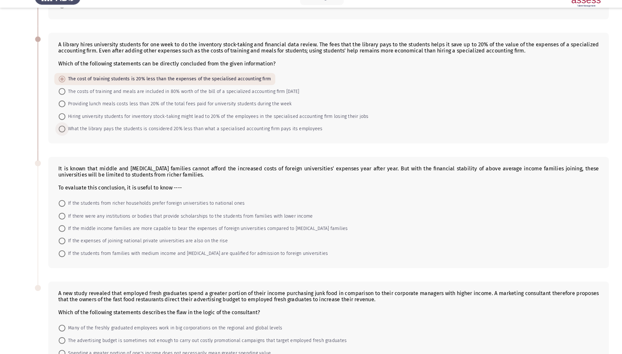
click at [63, 134] on input "What the library pays the students is considered 20% less than what a specialis…" at bounding box center [60, 137] width 6 height 6
radio input "true"
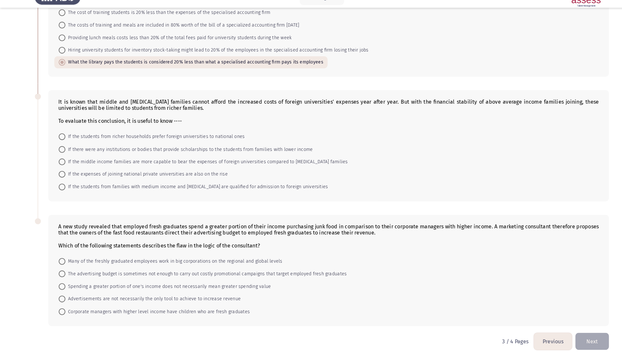
scroll to position [151, 0]
click at [191, 154] on span "If there were any institutions or bodies that provide scholarships to the stude…" at bounding box center [182, 158] width 239 height 8
click at [63, 154] on input "If there were any institutions or bodies that provide scholarships to the stude…" at bounding box center [60, 157] width 6 height 6
radio input "true"
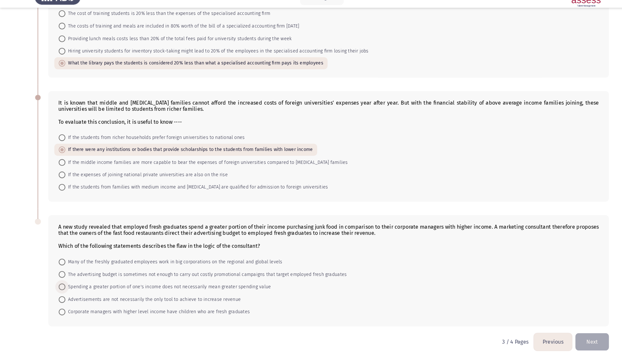
click at [57, 265] on span at bounding box center [60, 289] width 6 height 6
click at [57, 265] on input "Spending a greater portion of one's income does not necessarily mean greater sp…" at bounding box center [60, 289] width 6 height 6
radio input "true"
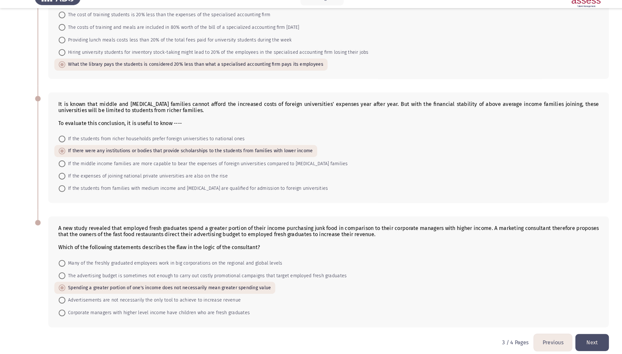
click at [466, 265] on button "Next" at bounding box center [572, 343] width 32 height 17
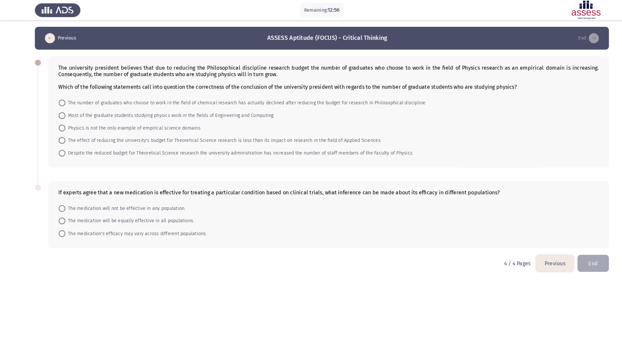
click at [62, 135] on span at bounding box center [60, 136] width 6 height 6
click at [62, 135] on input "The effect of reducing the university's budget for Theoretical Science research…" at bounding box center [60, 136] width 6 height 6
radio input "true"
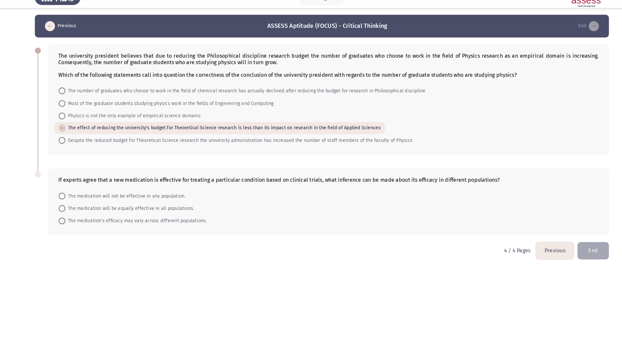
click at [60, 222] on span at bounding box center [60, 225] width 6 height 6
click at [60, 222] on input "The medication's efficacy may vary across different populations." at bounding box center [60, 225] width 6 height 6
radio input "true"
click at [466, 245] on button "End" at bounding box center [573, 253] width 30 height 17
